Goal: Transaction & Acquisition: Purchase product/service

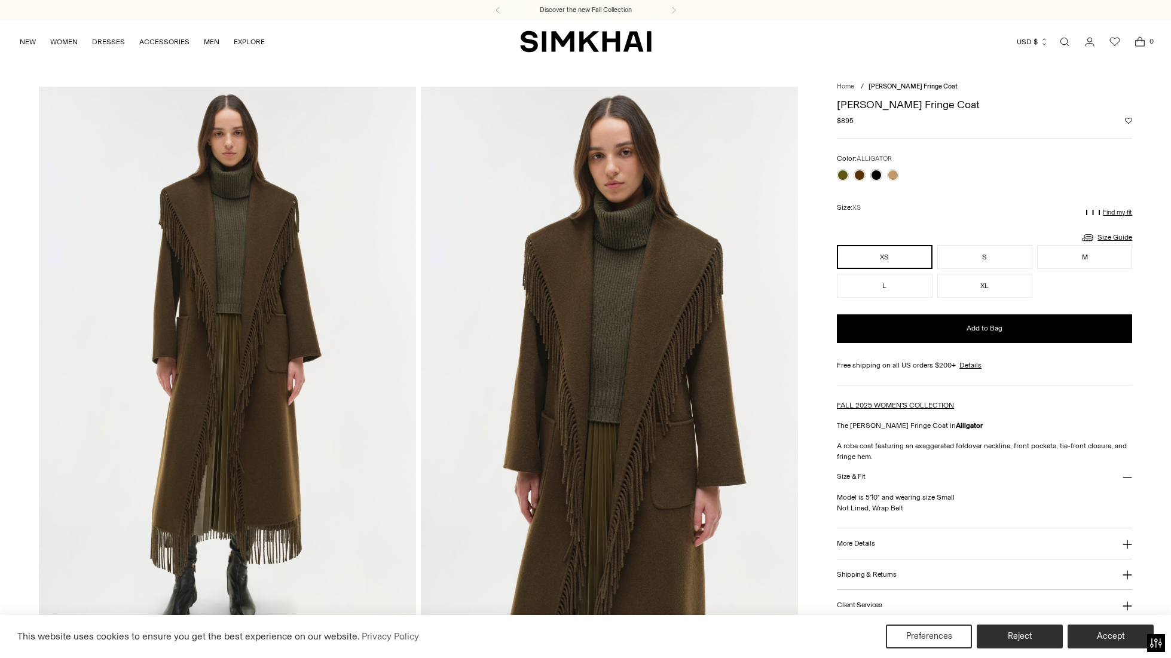
scroll to position [44, 0]
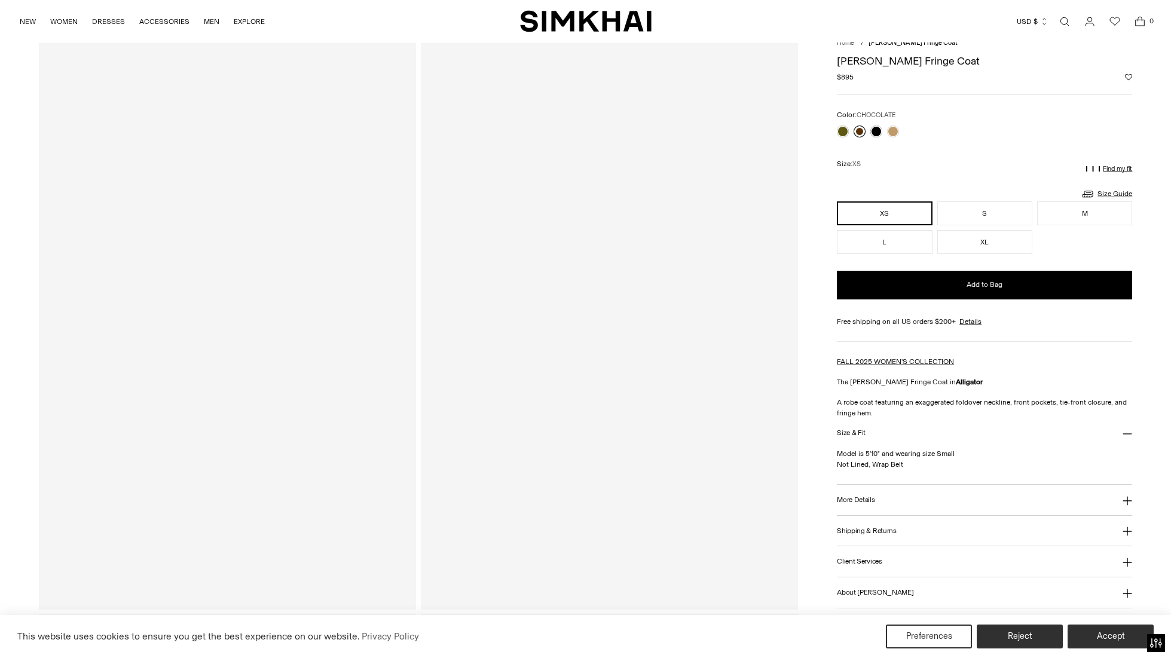
click at [859, 130] on link at bounding box center [859, 131] width 12 height 12
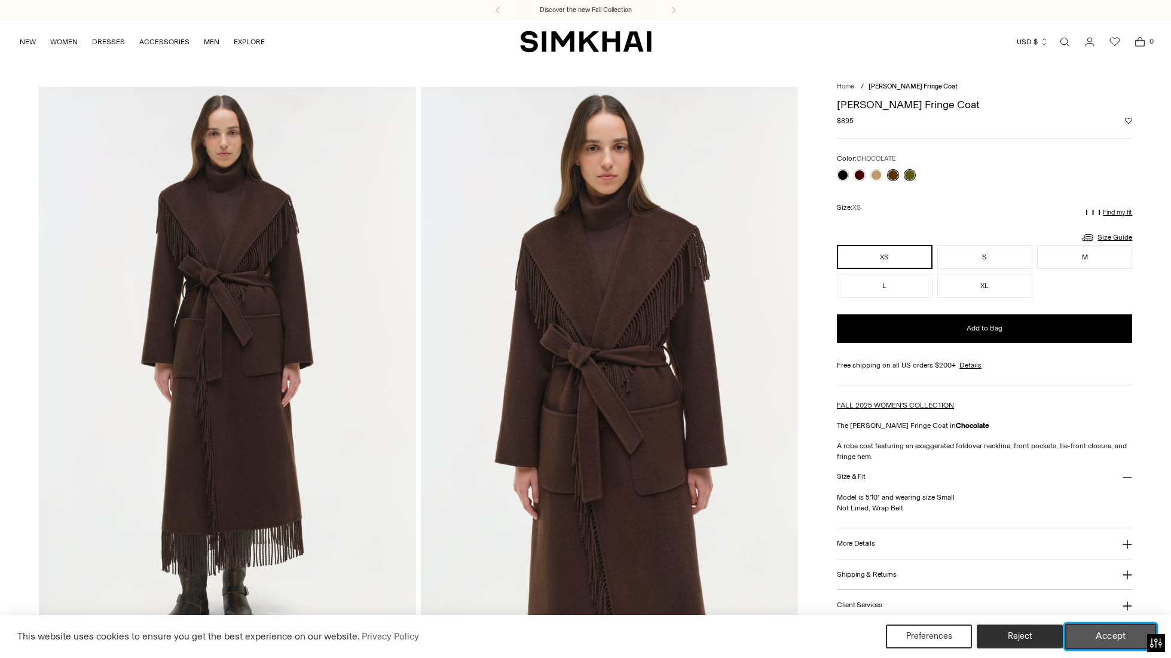
click at [1098, 642] on button "Accept" at bounding box center [1110, 636] width 91 height 25
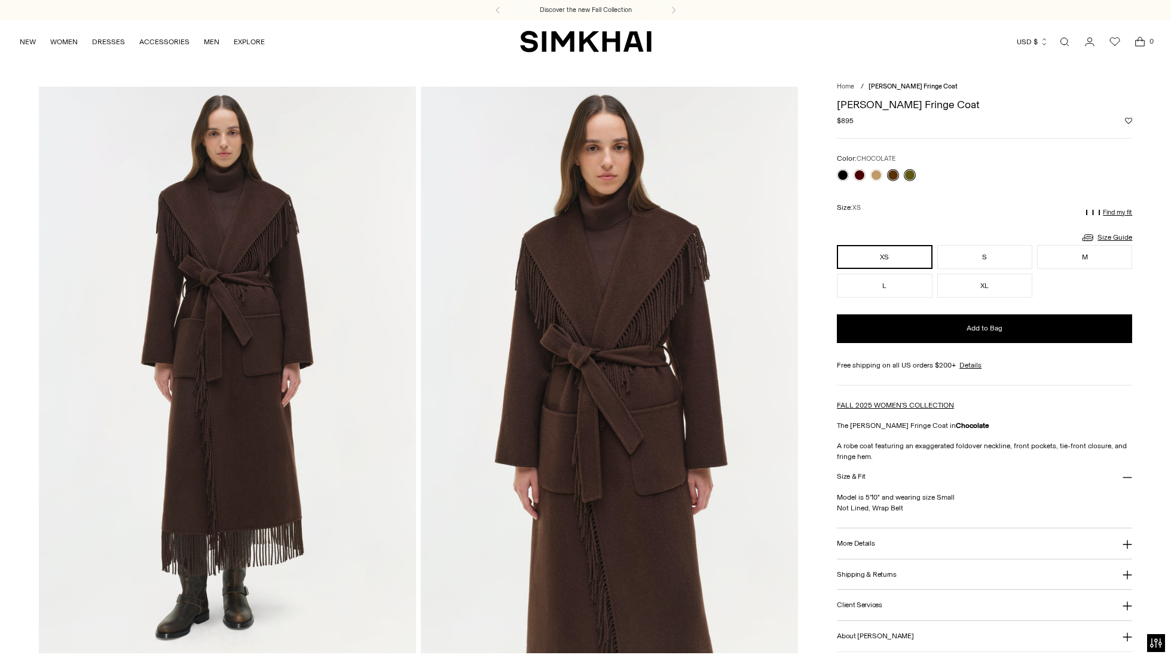
click at [911, 173] on link at bounding box center [909, 175] width 12 height 12
click at [894, 174] on link at bounding box center [893, 175] width 12 height 12
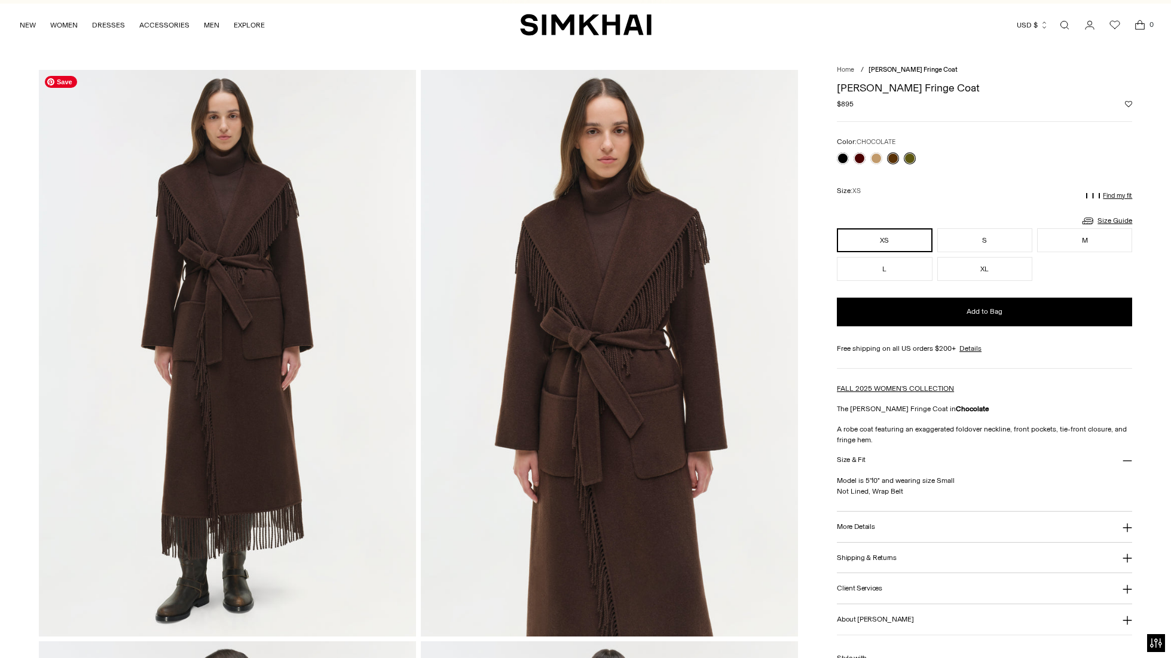
click at [244, 306] on img at bounding box center [227, 353] width 377 height 566
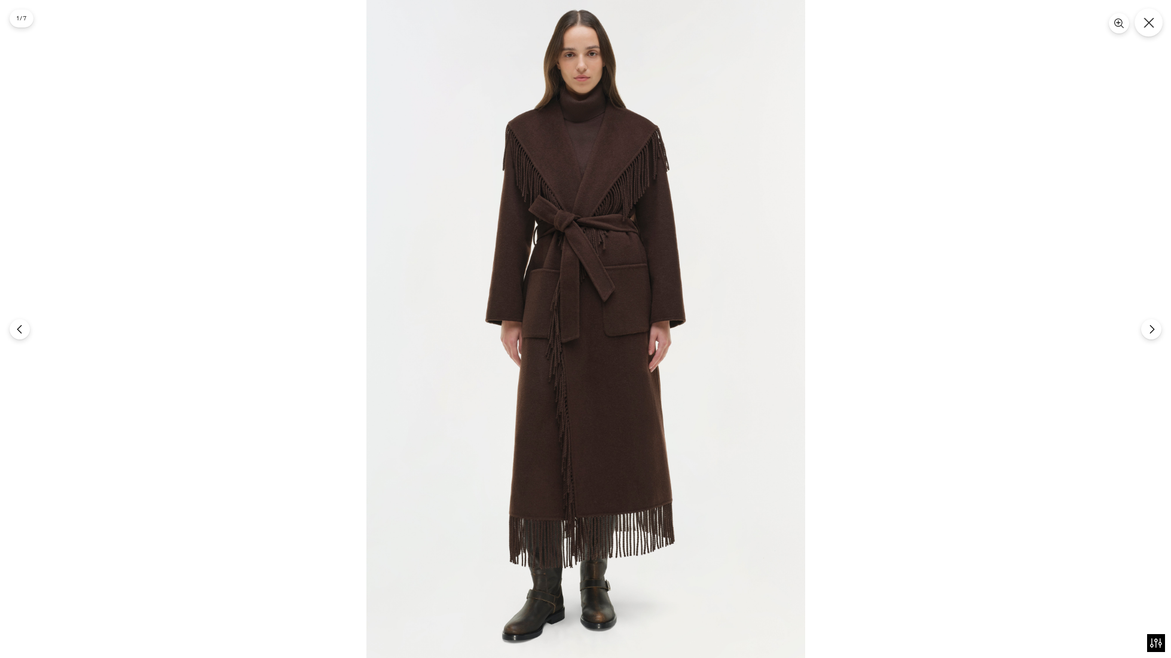
click at [1153, 14] on button "Close" at bounding box center [1148, 22] width 28 height 28
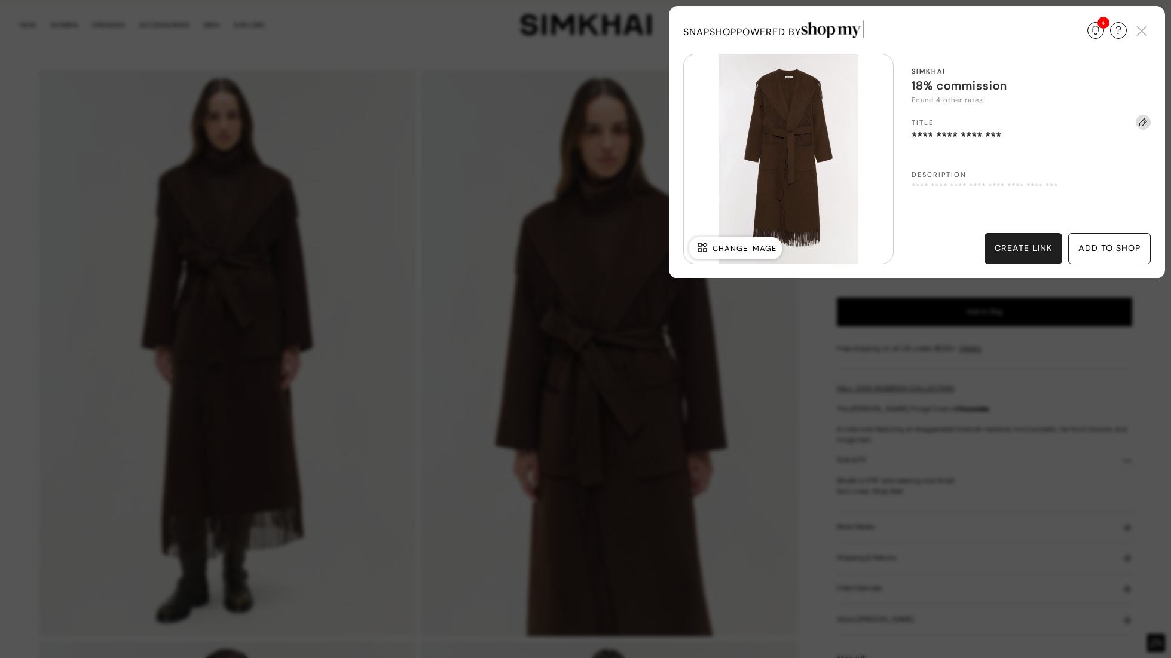
click at [1039, 247] on div "create link" at bounding box center [1022, 248] width 57 height 13
